Goal: Task Accomplishment & Management: Manage account settings

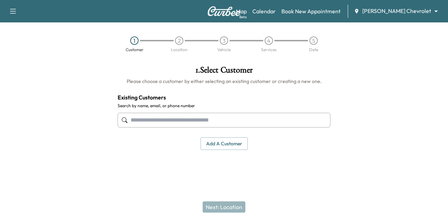
click at [394, 12] on body "Support Log Out Map Beta Calendar Book New Appointment [PERSON_NAME] Chevrolet …" at bounding box center [224, 110] width 448 height 221
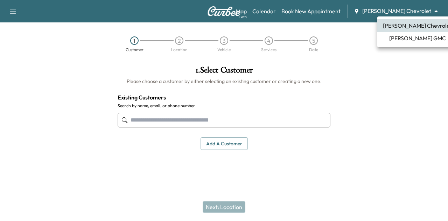
click at [395, 39] on span "[PERSON_NAME] GMC" at bounding box center [417, 38] width 57 height 8
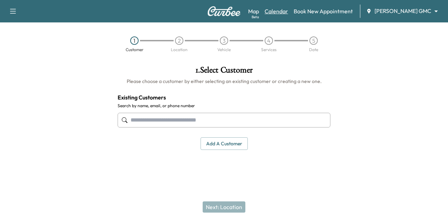
click at [288, 14] on link "Calendar" at bounding box center [276, 11] width 23 height 8
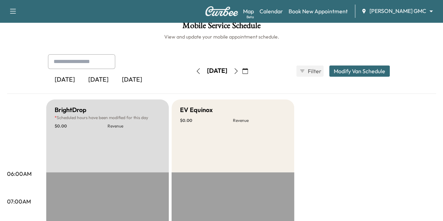
scroll to position [1, 0]
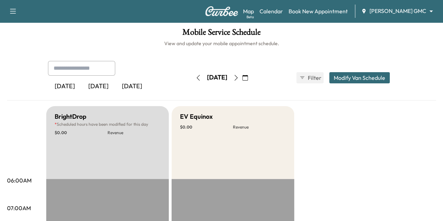
click at [242, 75] on button "button" at bounding box center [236, 77] width 12 height 11
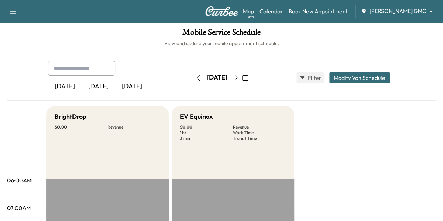
click at [239, 77] on icon "button" at bounding box center [236, 78] width 6 height 6
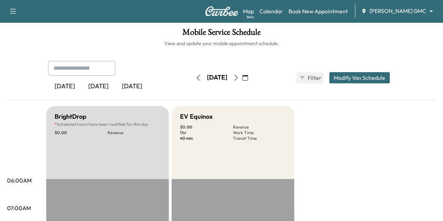
drag, startPoint x: 258, startPoint y: 77, endPoint x: 253, endPoint y: 77, distance: 5.3
click at [239, 77] on icon "button" at bounding box center [236, 78] width 6 height 6
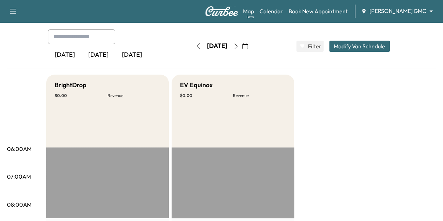
click at [239, 47] on icon "button" at bounding box center [236, 46] width 6 height 6
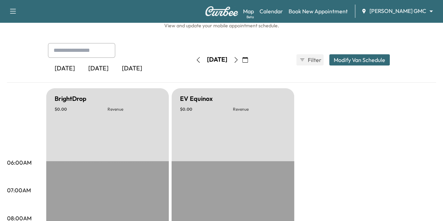
click at [239, 57] on icon "button" at bounding box center [236, 60] width 6 height 6
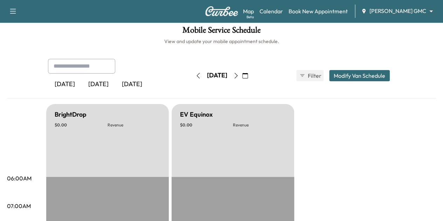
scroll to position [19, 0]
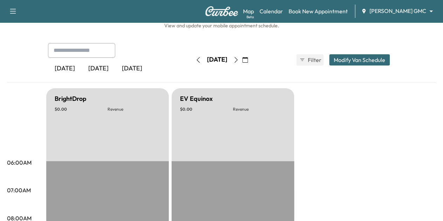
click at [239, 59] on icon "button" at bounding box center [236, 60] width 6 height 6
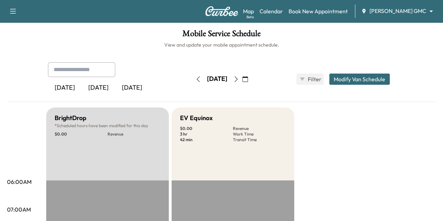
click at [239, 78] on icon "button" at bounding box center [236, 79] width 6 height 6
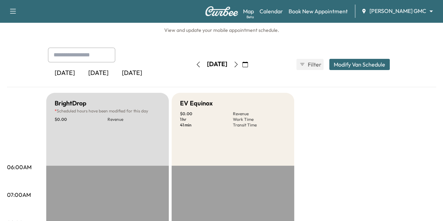
click at [237, 64] on icon "button" at bounding box center [235, 65] width 3 height 6
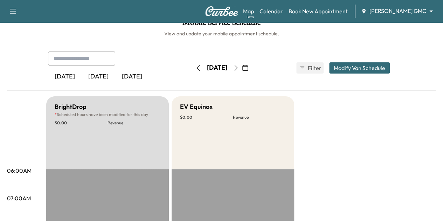
click at [242, 64] on button "button" at bounding box center [236, 67] width 12 height 11
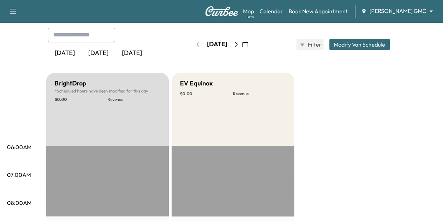
click at [242, 47] on button "button" at bounding box center [236, 44] width 12 height 11
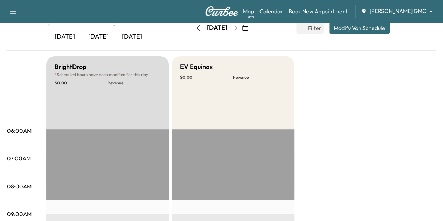
scroll to position [50, 0]
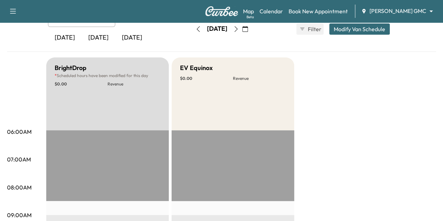
click at [192, 26] on button "button" at bounding box center [198, 28] width 12 height 11
click at [192, 28] on button "button" at bounding box center [198, 28] width 12 height 11
click at [192, 28] on div "[DATE]" at bounding box center [217, 28] width 50 height 11
click at [192, 29] on button "button" at bounding box center [198, 28] width 12 height 11
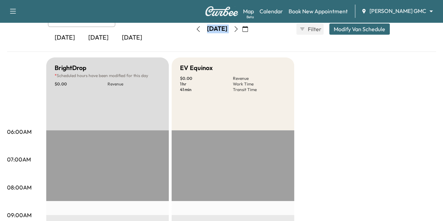
click at [195, 29] on icon "button" at bounding box center [198, 29] width 6 height 6
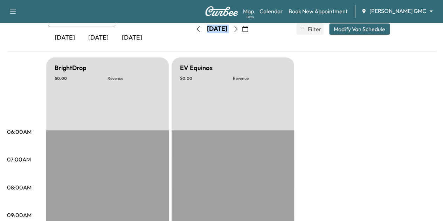
click at [195, 29] on icon "button" at bounding box center [198, 29] width 6 height 6
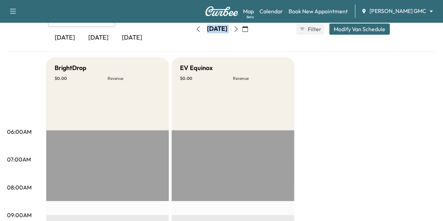
click at [192, 29] on button "button" at bounding box center [198, 28] width 12 height 11
click at [195, 29] on icon "button" at bounding box center [198, 29] width 6 height 6
click at [239, 29] on icon "button" at bounding box center [236, 29] width 6 height 6
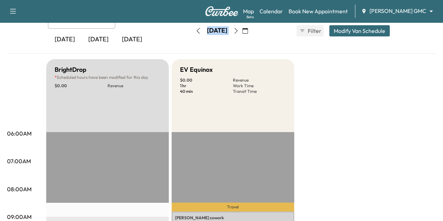
scroll to position [47, 0]
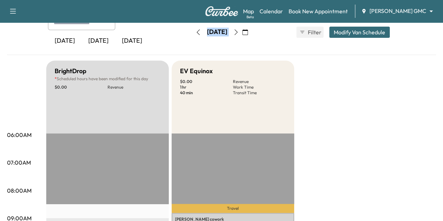
click at [195, 33] on icon "button" at bounding box center [198, 32] width 6 height 6
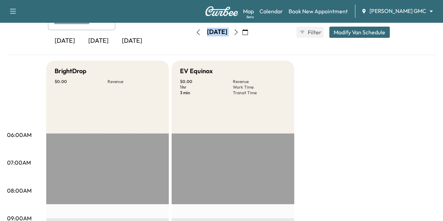
click at [192, 33] on button "button" at bounding box center [198, 32] width 12 height 11
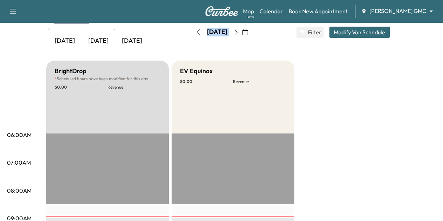
click at [195, 33] on icon "button" at bounding box center [198, 32] width 6 height 6
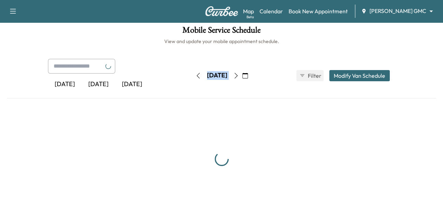
scroll to position [47, 0]
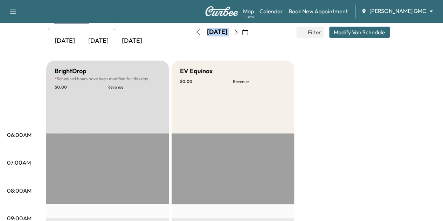
click at [192, 28] on button "button" at bounding box center [198, 32] width 12 height 11
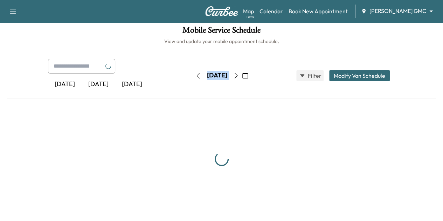
scroll to position [47, 0]
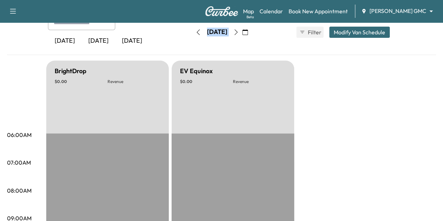
click at [195, 33] on icon "button" at bounding box center [198, 32] width 6 height 6
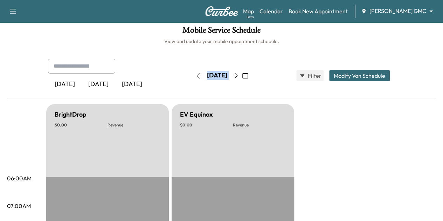
scroll to position [47, 0]
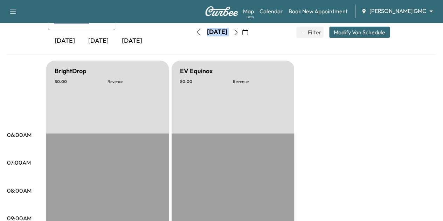
click at [248, 33] on icon "button" at bounding box center [245, 32] width 6 height 6
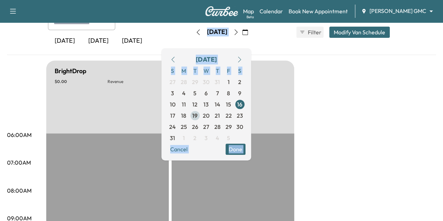
click at [198, 115] on span "19" at bounding box center [194, 115] width 5 height 8
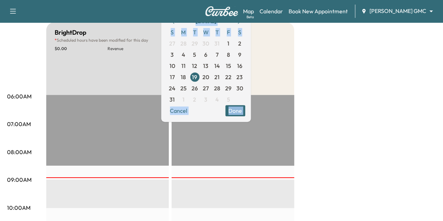
scroll to position [62, 0]
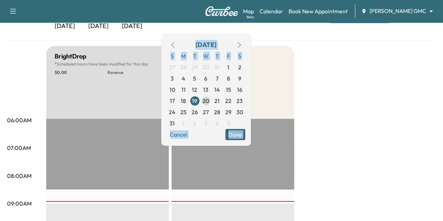
click at [209, 100] on span "20" at bounding box center [205, 101] width 7 height 8
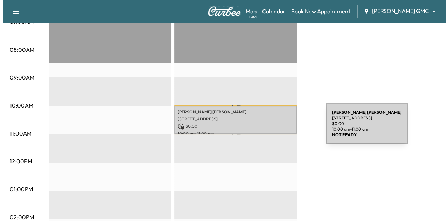
scroll to position [188, 0]
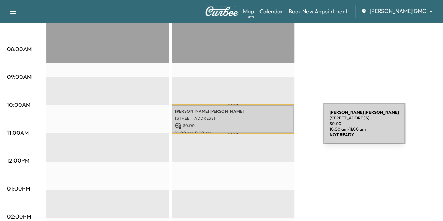
click at [266, 126] on p "$ 0.00" at bounding box center [233, 126] width 116 height 6
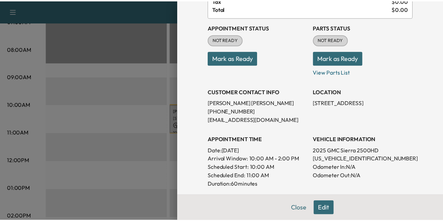
scroll to position [52, 0]
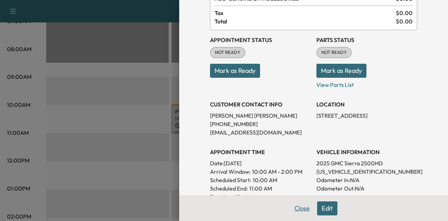
click at [293, 208] on button "Close" at bounding box center [302, 208] width 25 height 14
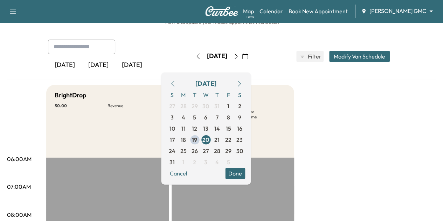
scroll to position [22, 0]
click at [304, 63] on div "[DATE] [DATE] [DATE] [DATE] August 2025 S M T W T F S 27 28 29 30 31 1 2 3 4 5 …" at bounding box center [221, 57] width 359 height 34
click at [245, 168] on button "Done" at bounding box center [235, 173] width 20 height 11
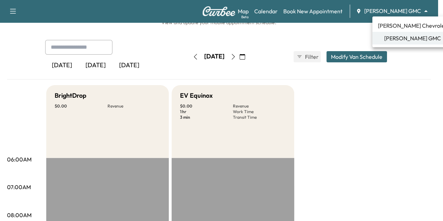
click at [410, 9] on body "Support Log Out Map Beta Calendar Book New Appointment [PERSON_NAME] GMC ******…" at bounding box center [221, 88] width 443 height 221
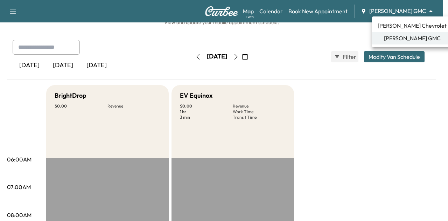
click at [402, 23] on span "[PERSON_NAME] Chevrolet" at bounding box center [412, 25] width 69 height 8
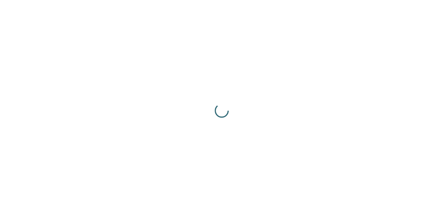
scroll to position [0, 0]
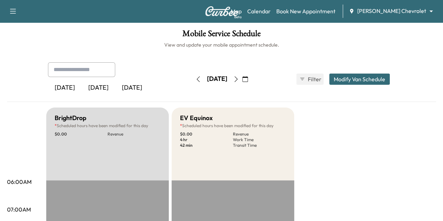
click at [390, 11] on body "Support Log Out Map Beta Calendar Book New Appointment [PERSON_NAME] Chevrolet …" at bounding box center [221, 110] width 443 height 221
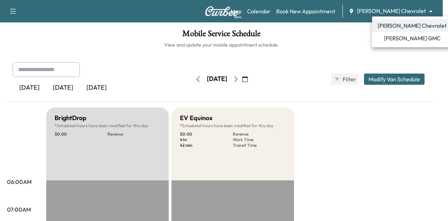
click at [396, 36] on span "[PERSON_NAME] GMC" at bounding box center [412, 38] width 57 height 8
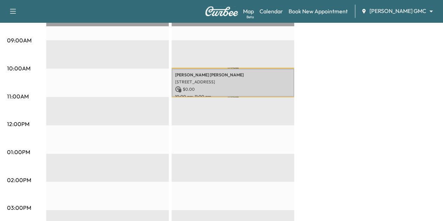
scroll to position [232, 0]
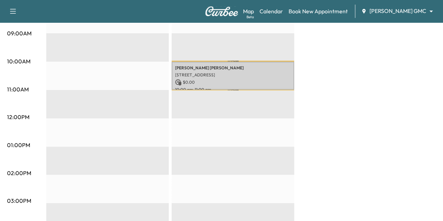
click at [265, 89] on div "Travel [PERSON_NAME] [STREET_ADDRESS] $ 0.00 10:00 am - 11:00 am Travel EST Sta…" at bounding box center [233, 175] width 123 height 453
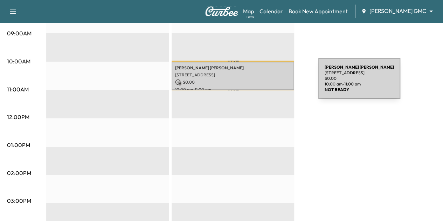
click at [266, 83] on p "$ 0.00" at bounding box center [233, 82] width 116 height 6
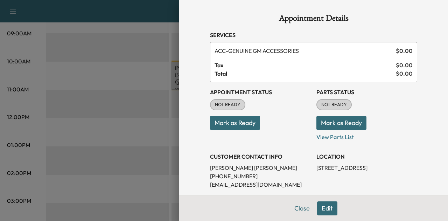
click at [292, 206] on button "Close" at bounding box center [302, 208] width 25 height 14
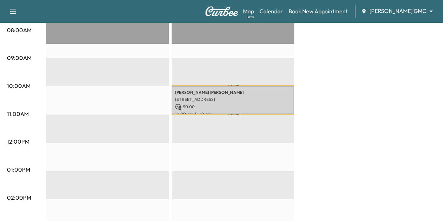
scroll to position [0, 0]
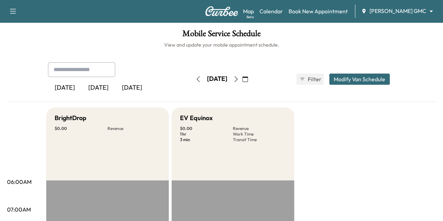
click at [192, 82] on button "button" at bounding box center [198, 79] width 12 height 11
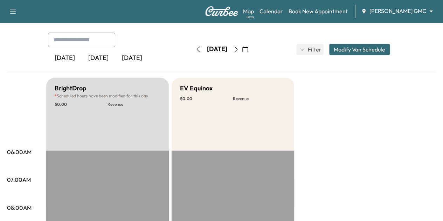
scroll to position [29, 0]
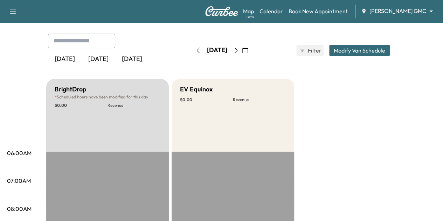
click at [397, 11] on body "Support Log Out Map Beta Calendar Book New Appointment [PERSON_NAME] GMC ******…" at bounding box center [221, 81] width 443 height 221
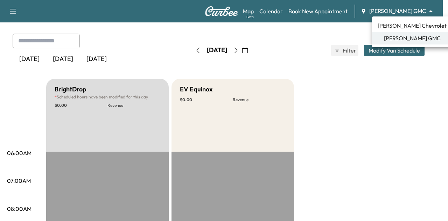
click at [394, 25] on span "[PERSON_NAME] Chevrolet" at bounding box center [412, 25] width 69 height 8
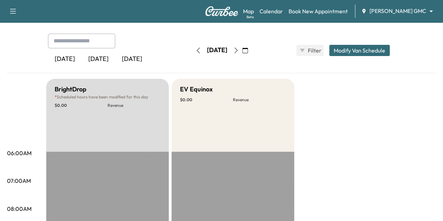
scroll to position [0, 0]
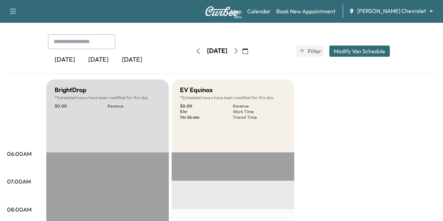
scroll to position [25, 0]
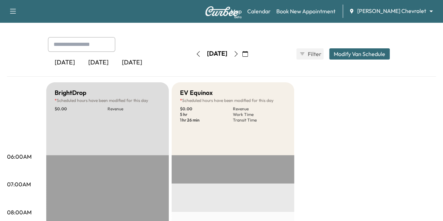
click at [237, 55] on icon "button" at bounding box center [235, 54] width 3 height 6
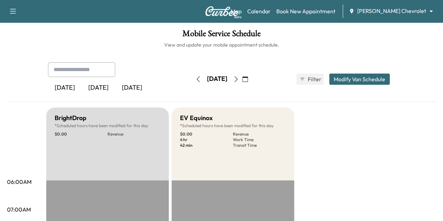
click at [239, 77] on icon "button" at bounding box center [236, 79] width 6 height 6
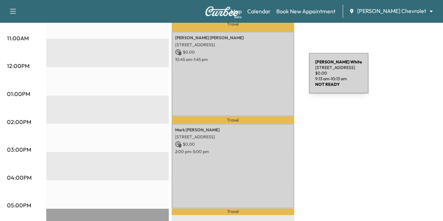
scroll to position [283, 0]
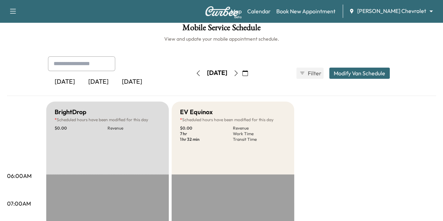
click at [239, 70] on icon "button" at bounding box center [236, 73] width 6 height 6
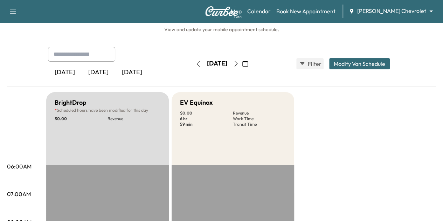
scroll to position [5, 0]
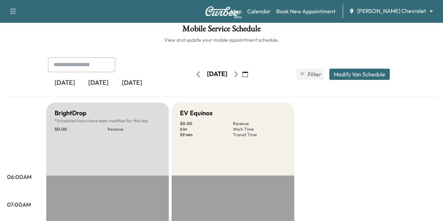
click at [239, 74] on icon "button" at bounding box center [236, 74] width 6 height 6
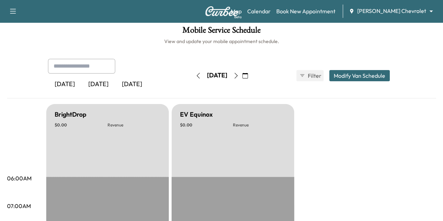
scroll to position [5, 0]
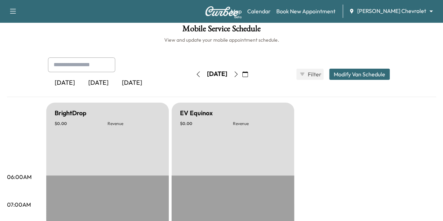
click at [408, 10] on body "Support Log Out Map Beta Calendar Book New Appointment [PERSON_NAME] Chevrolet …" at bounding box center [221, 105] width 443 height 221
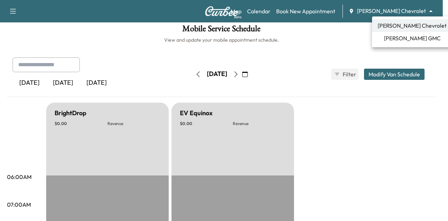
click at [398, 34] on span "[PERSON_NAME] GMC" at bounding box center [412, 38] width 57 height 8
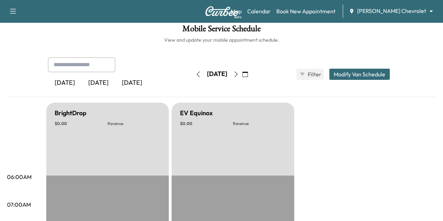
scroll to position [0, 0]
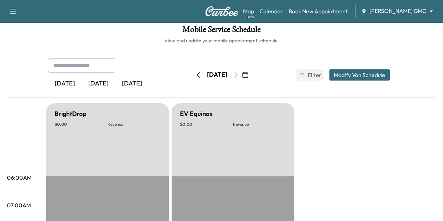
click at [239, 74] on icon "button" at bounding box center [236, 75] width 6 height 6
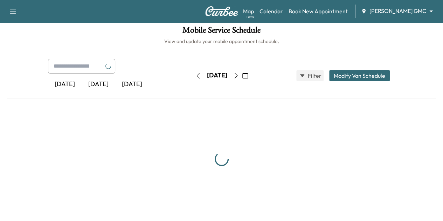
scroll to position [4, 0]
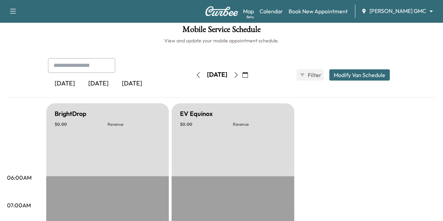
click at [239, 76] on icon "button" at bounding box center [236, 75] width 6 height 6
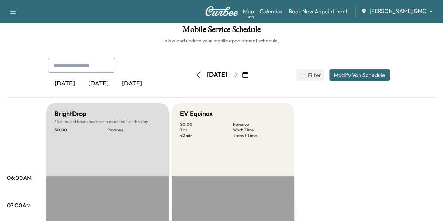
click at [239, 76] on icon "button" at bounding box center [236, 75] width 6 height 6
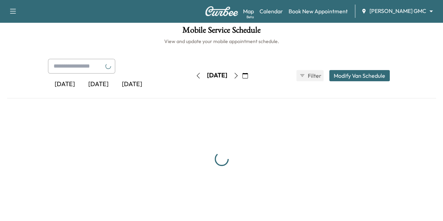
scroll to position [4, 0]
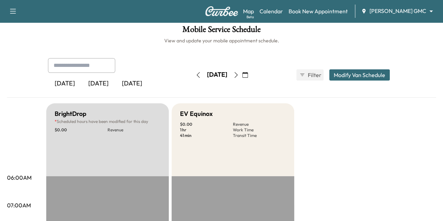
click at [237, 76] on icon "button" at bounding box center [235, 75] width 3 height 6
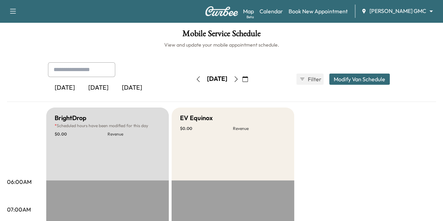
click at [242, 82] on button "button" at bounding box center [236, 79] width 12 height 11
click at [239, 81] on icon "button" at bounding box center [236, 79] width 6 height 6
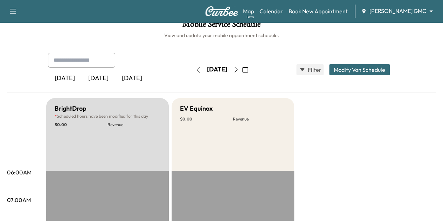
click at [239, 69] on icon "button" at bounding box center [236, 70] width 6 height 6
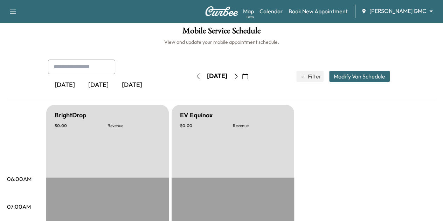
scroll to position [2, 0]
click at [192, 80] on button "button" at bounding box center [198, 76] width 12 height 11
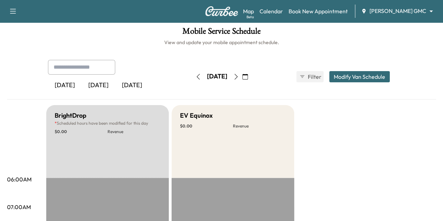
click at [192, 80] on button "button" at bounding box center [198, 76] width 12 height 11
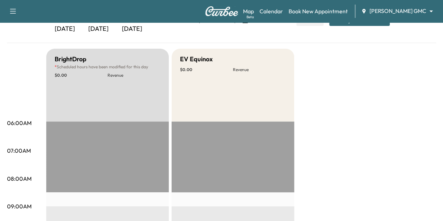
scroll to position [58, 0]
click at [181, 22] on div "Support Log Out Map Beta Calendar Book New Appointment [PERSON_NAME] GMC ******…" at bounding box center [221, 11] width 443 height 22
click at [195, 23] on icon "button" at bounding box center [198, 21] width 6 height 6
click at [192, 23] on button "button" at bounding box center [198, 20] width 12 height 11
click at [195, 23] on icon "button" at bounding box center [198, 21] width 6 height 6
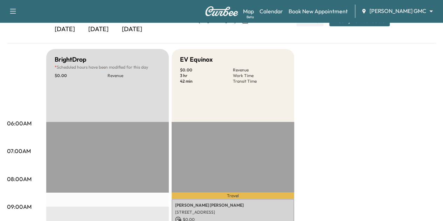
click at [195, 23] on icon "button" at bounding box center [198, 21] width 6 height 6
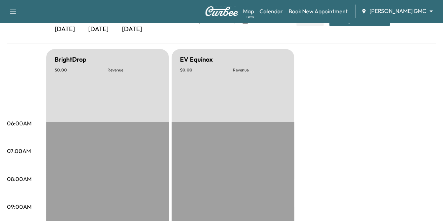
click at [195, 23] on icon "button" at bounding box center [198, 21] width 6 height 6
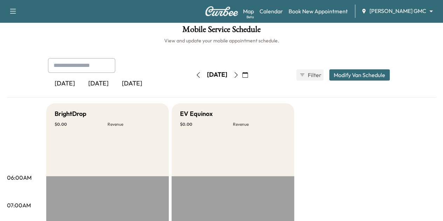
click at [195, 76] on icon "button" at bounding box center [198, 75] width 6 height 6
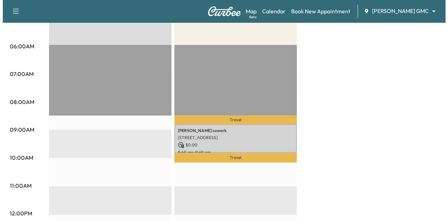
scroll to position [136, 0]
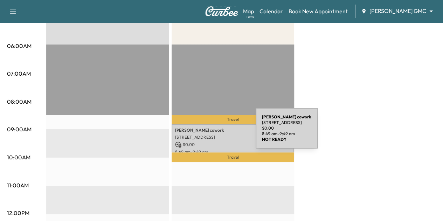
click at [204, 133] on div "[PERSON_NAME] cowork [STREET_ADDRESS] $ 0.00 8:49 am - 9:49 am" at bounding box center [233, 138] width 123 height 28
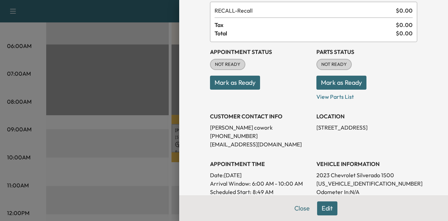
scroll to position [77, 0]
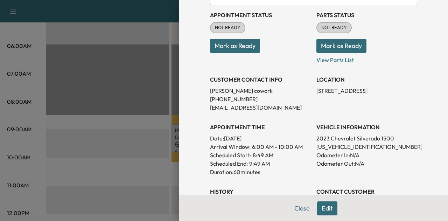
click at [323, 146] on p "[US_VEHICLE_IDENTIFICATION_NUMBER]" at bounding box center [367, 147] width 101 height 8
copy p "[US_VEHICLE_IDENTIFICATION_NUMBER]"
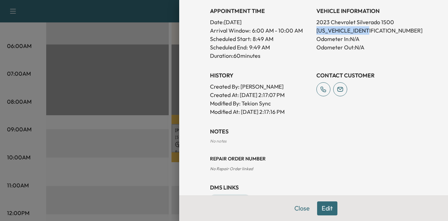
scroll to position [193, 0]
click at [291, 211] on button "Close" at bounding box center [302, 208] width 25 height 14
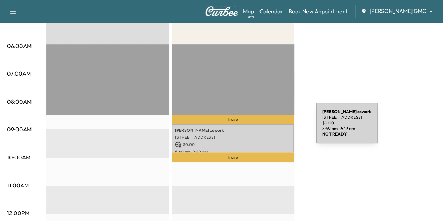
click at [263, 127] on p "[PERSON_NAME]" at bounding box center [233, 130] width 116 height 6
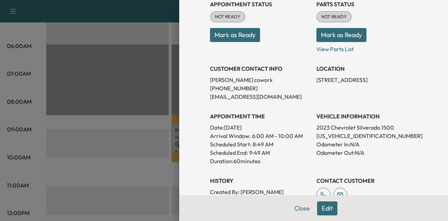
scroll to position [82, 0]
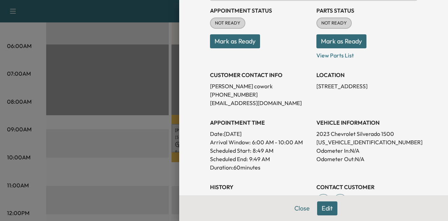
click at [317, 204] on button "Edit" at bounding box center [327, 208] width 20 height 14
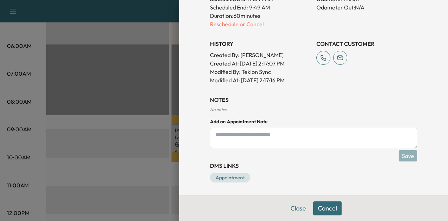
scroll to position [230, 0]
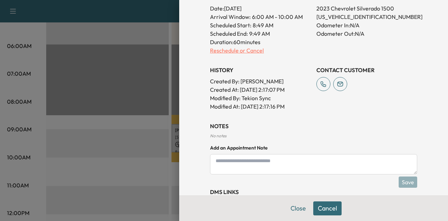
click at [244, 51] on p "Reschedule or Cancel" at bounding box center [260, 50] width 101 height 8
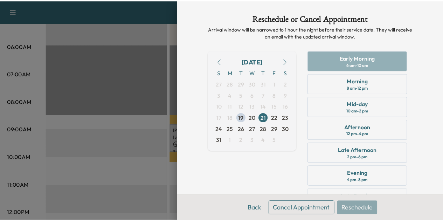
scroll to position [29, 0]
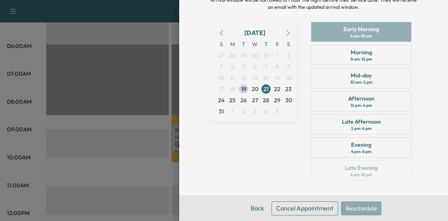
click at [311, 209] on button "Cancel Appointment" at bounding box center [305, 208] width 67 height 14
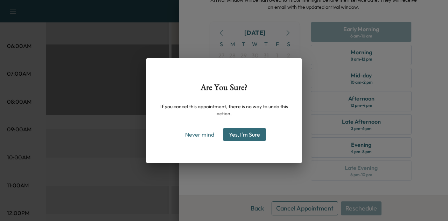
click at [230, 132] on button "Yes, I'm Sure" at bounding box center [244, 134] width 43 height 13
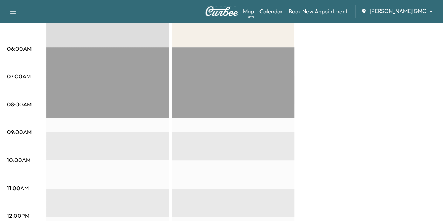
scroll to position [124, 0]
